Goal: Information Seeking & Learning: Learn about a topic

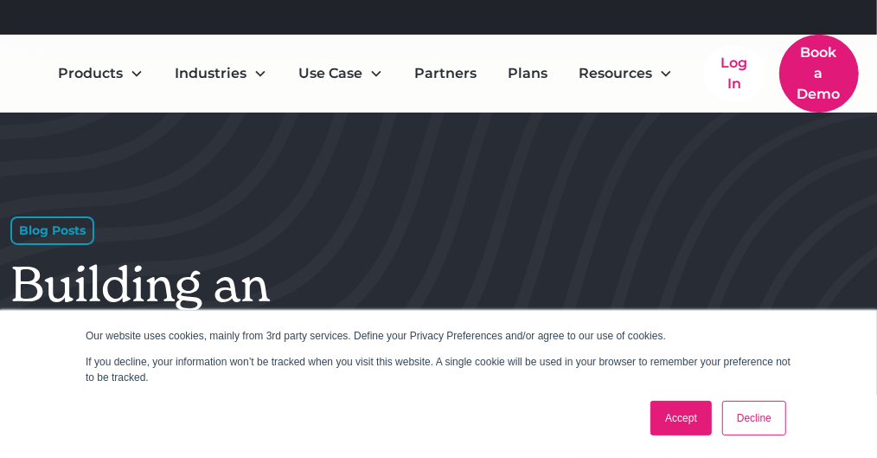
click at [691, 415] on link "Accept" at bounding box center [681, 418] width 61 height 35
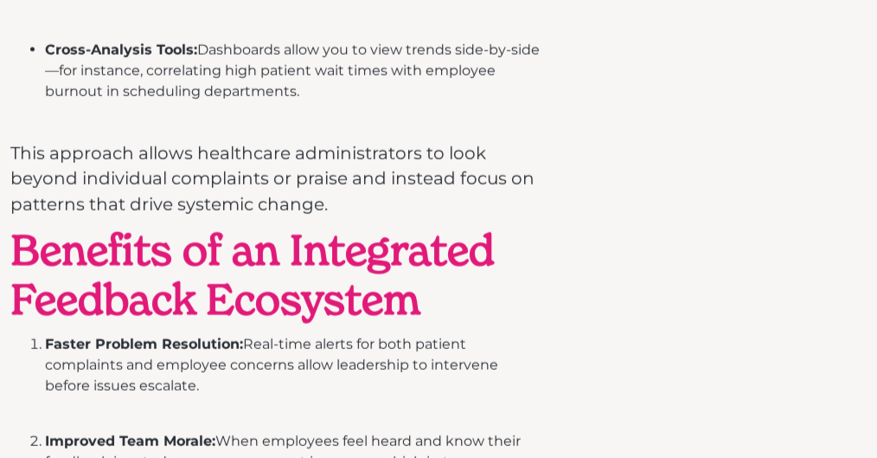
scroll to position [2246, 0]
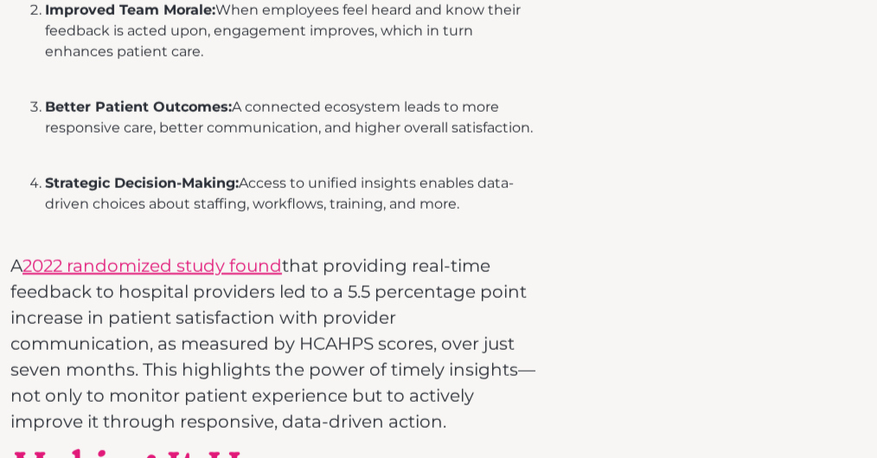
scroll to position [2678, 0]
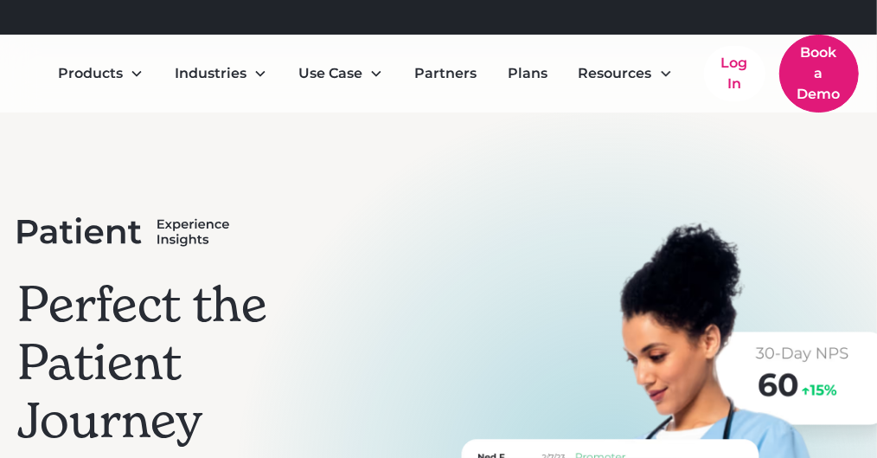
drag, startPoint x: 884, startPoint y: 22, endPoint x: 889, endPoint y: -106, distance: 127.3
click at [876, 0] on html "Refer a clinic, get $300! Learn More Products Online Reputation Management Pati…" at bounding box center [438, 229] width 877 height 458
